Goal: Information Seeking & Learning: Learn about a topic

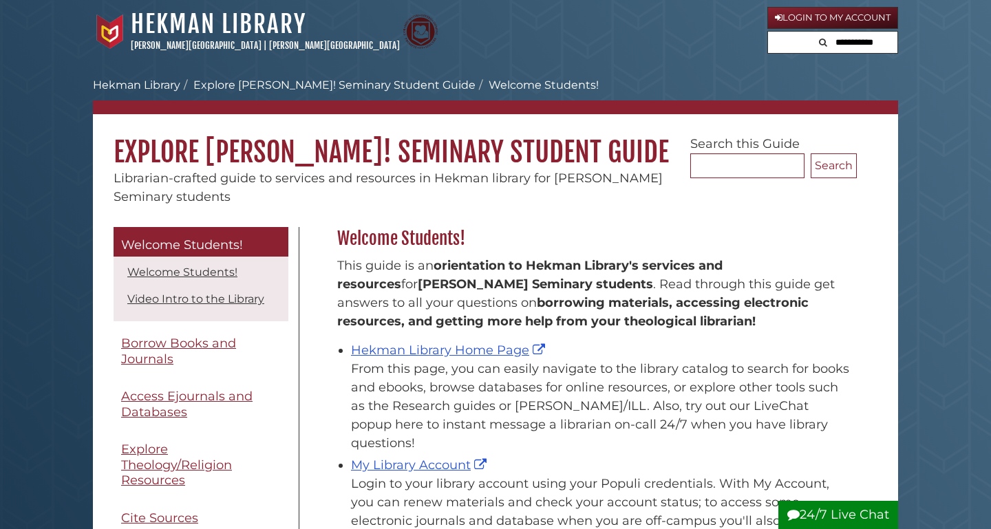
scroll to position [203, 526]
click at [492, 346] on link "Hekman Library Home Page" at bounding box center [449, 350] width 197 height 15
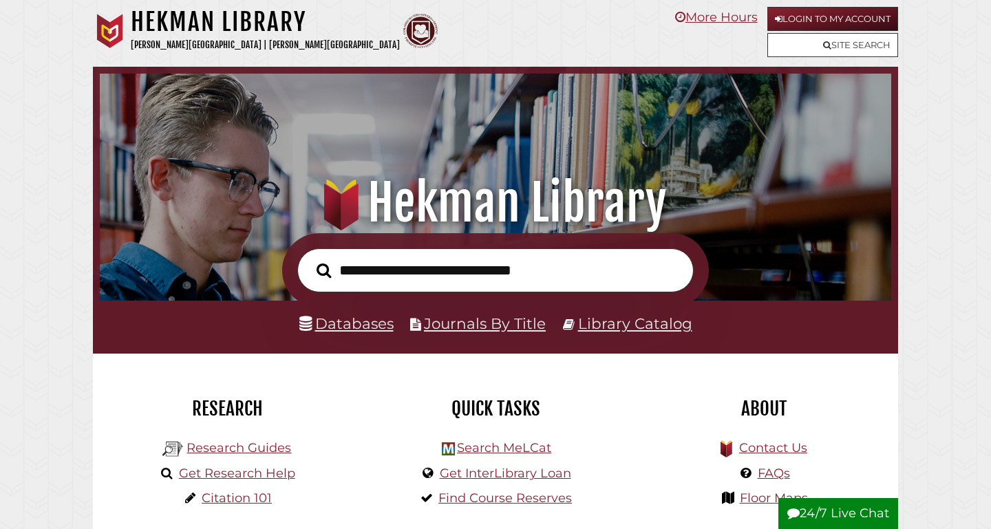
scroll to position [261, 784]
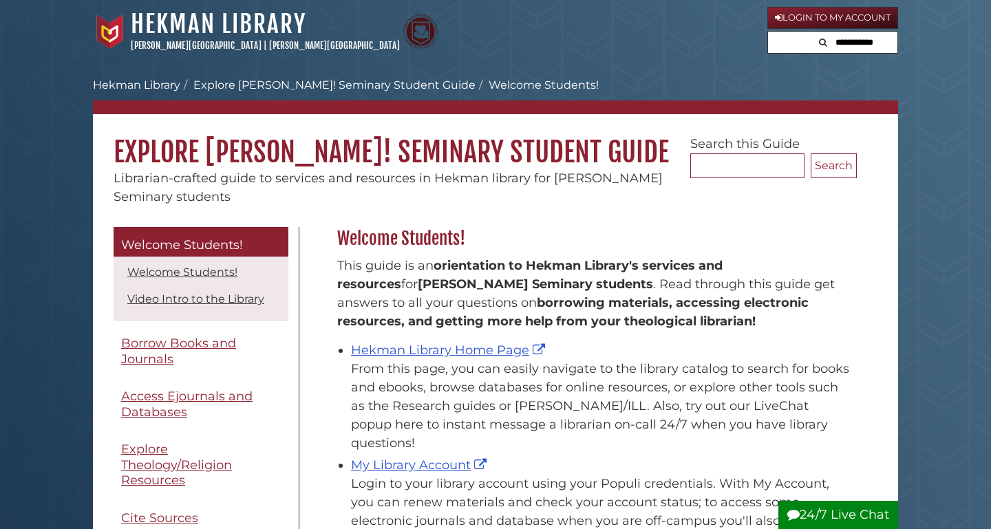
scroll to position [203, 526]
click at [477, 350] on link "Hekman Library Home Page" at bounding box center [449, 350] width 197 height 15
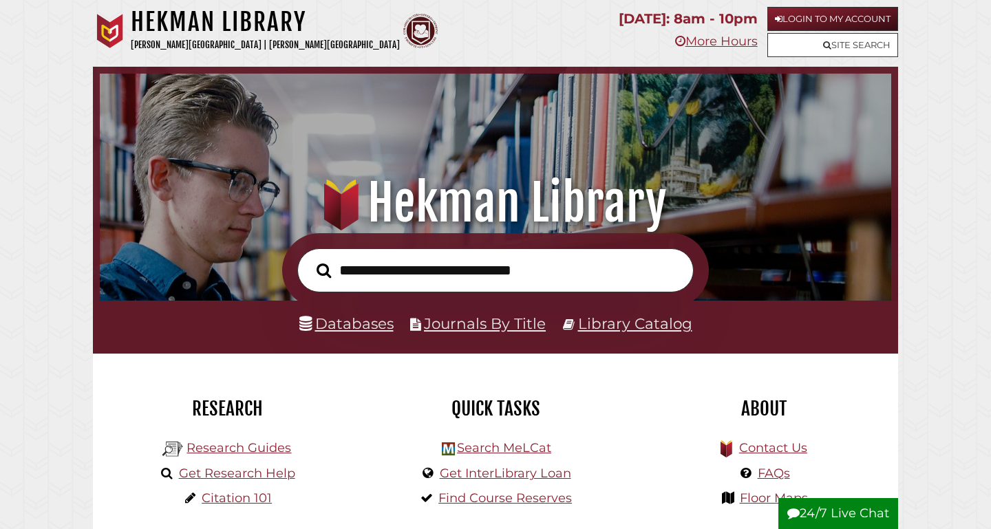
scroll to position [261, 784]
type input "****"
click at [323, 270] on button "Search" at bounding box center [324, 270] width 28 height 23
